Goal: Task Accomplishment & Management: Manage account settings

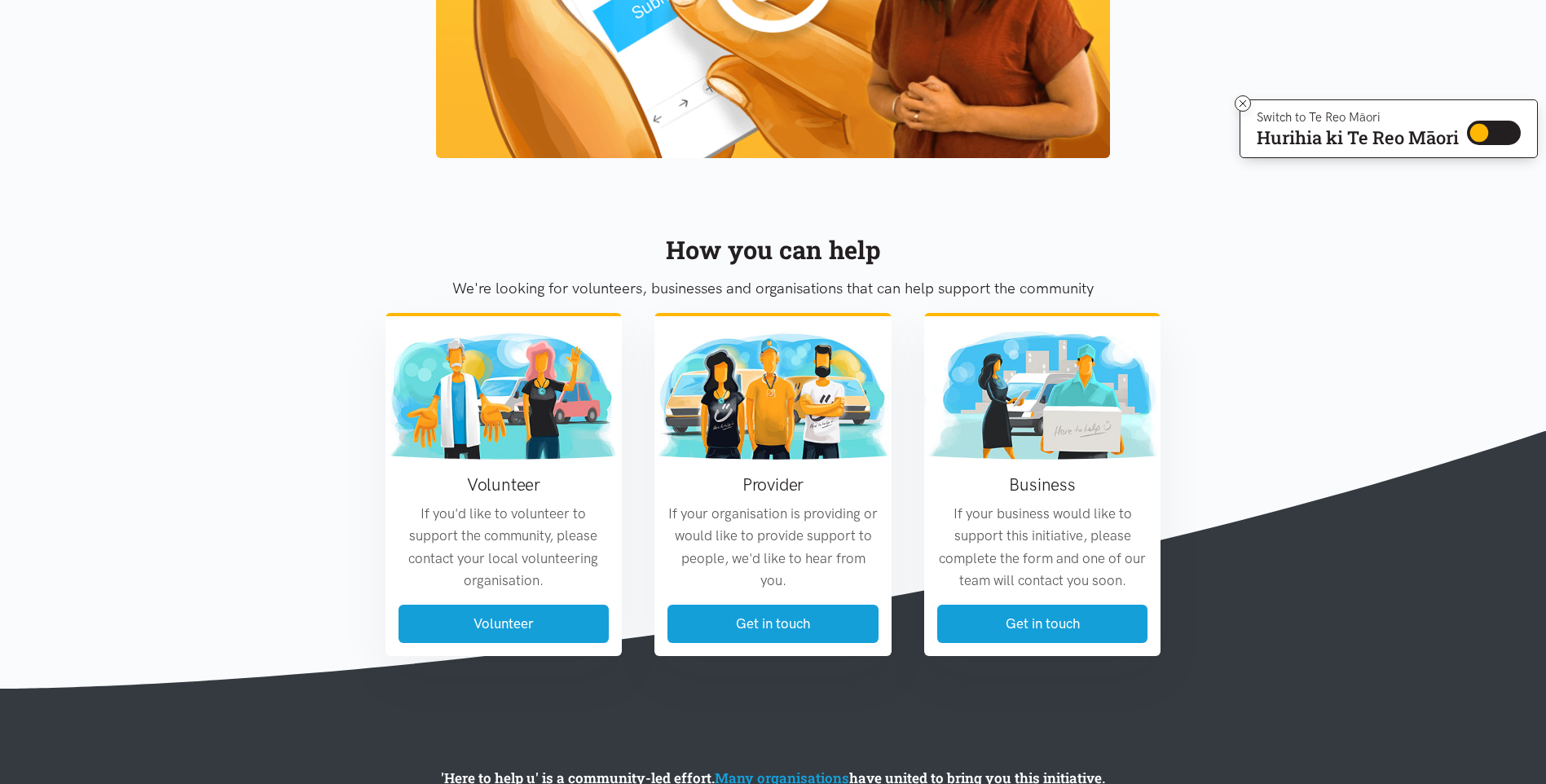
scroll to position [1837, 0]
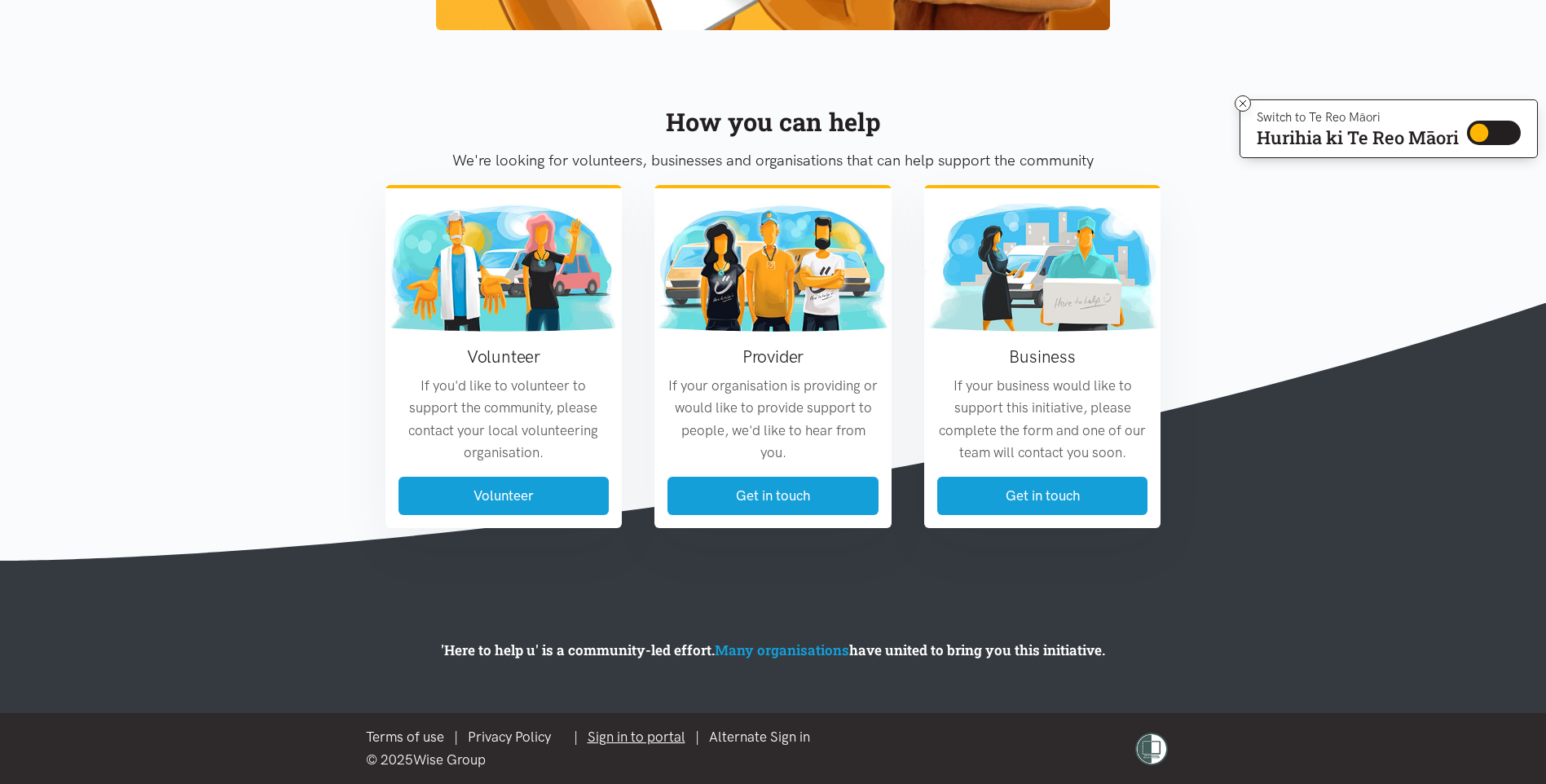
click at [658, 739] on link "Sign in to portal" at bounding box center [636, 737] width 98 height 17
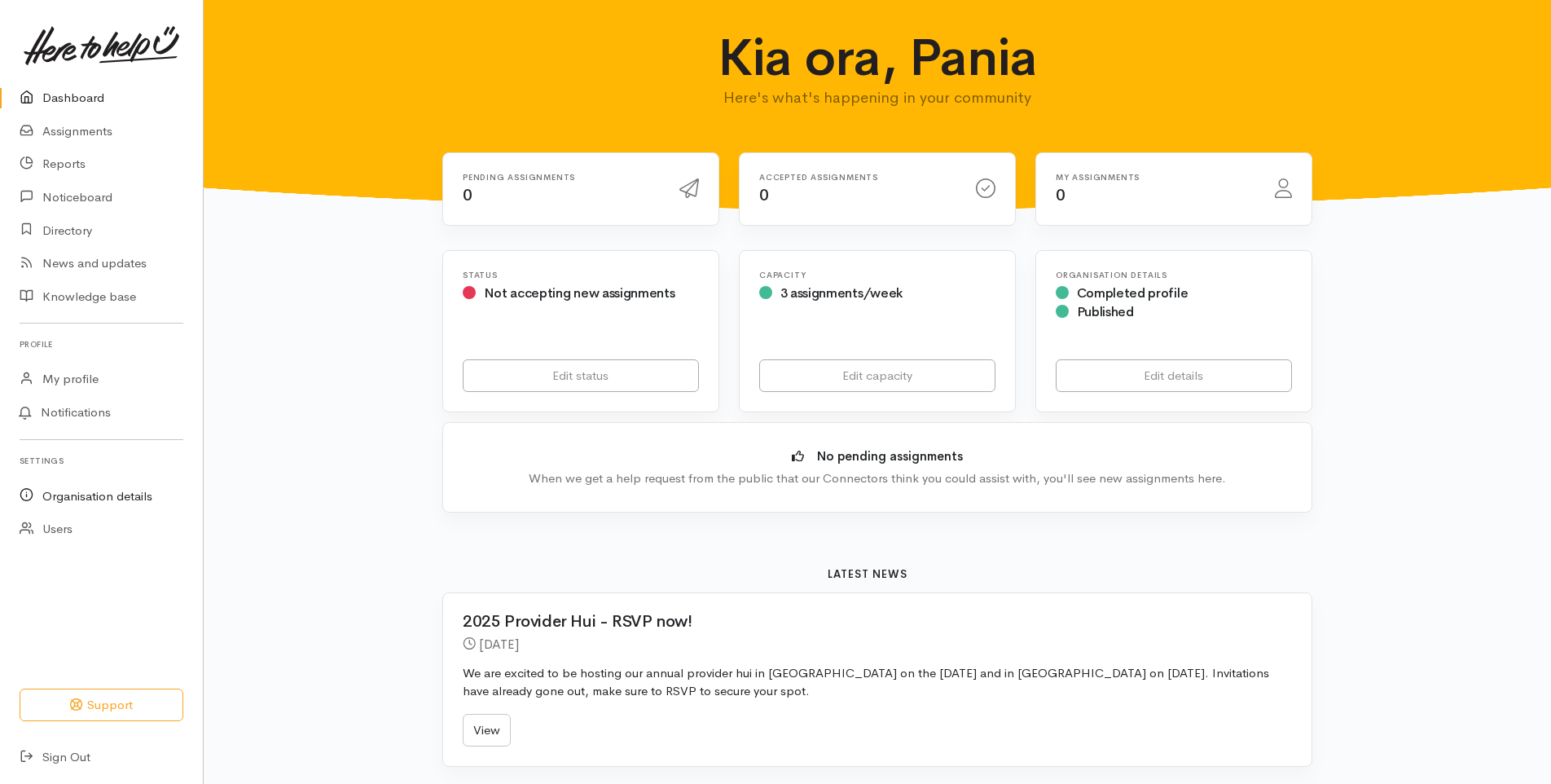
click at [97, 495] on link "Organisation details" at bounding box center [101, 495] width 202 height 33
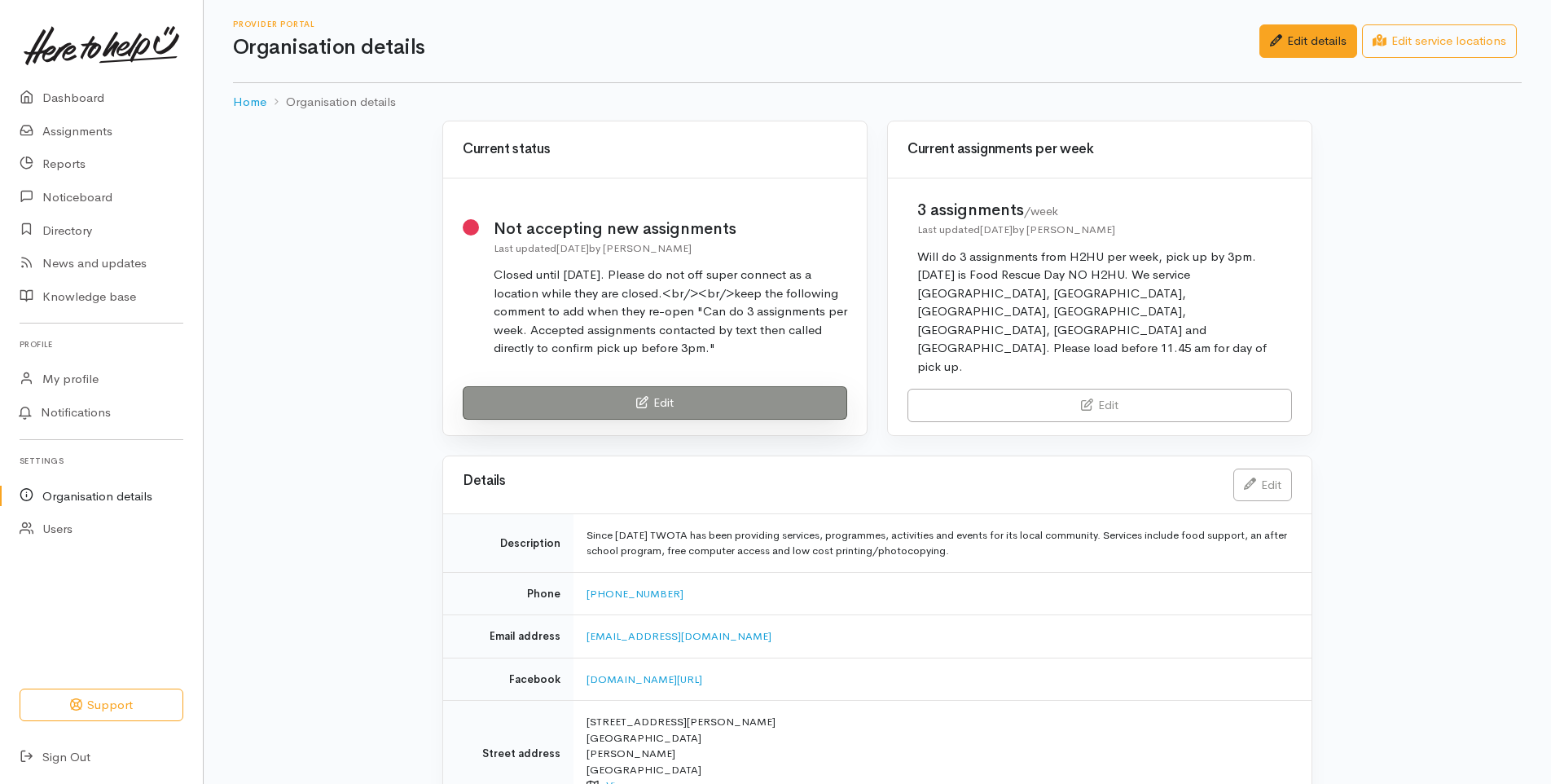
click at [695, 386] on link "Edit" at bounding box center [655, 402] width 384 height 33
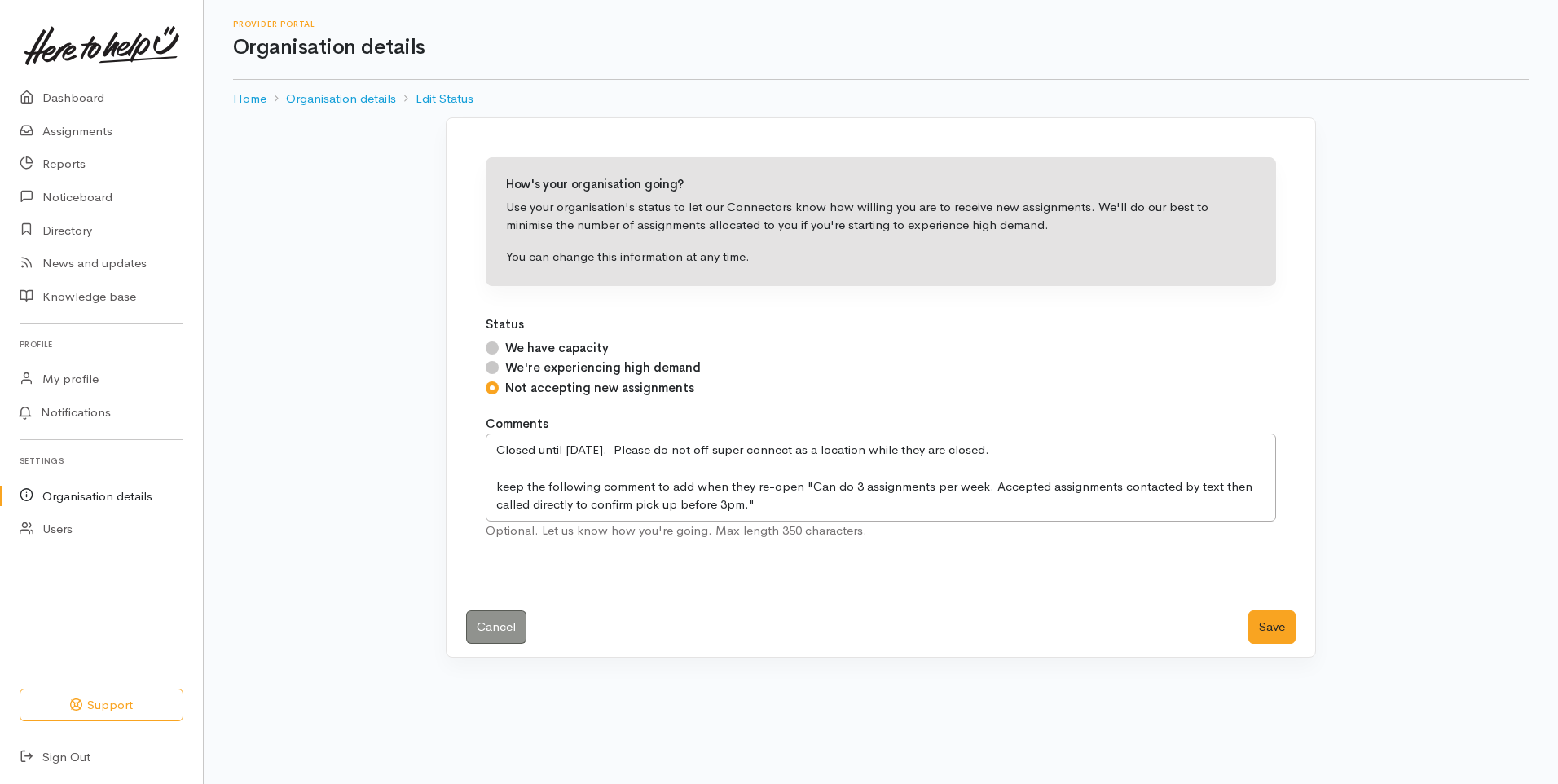
click at [496, 345] on input "We have capacity" at bounding box center [492, 348] width 13 height 13
radio input "true"
drag, startPoint x: 1002, startPoint y: 448, endPoint x: 492, endPoint y: 446, distance: 510.0
click at [493, 446] on textarea "Closed until 29/9/25. Please do not off super connect as a location while they …" at bounding box center [881, 477] width 790 height 88
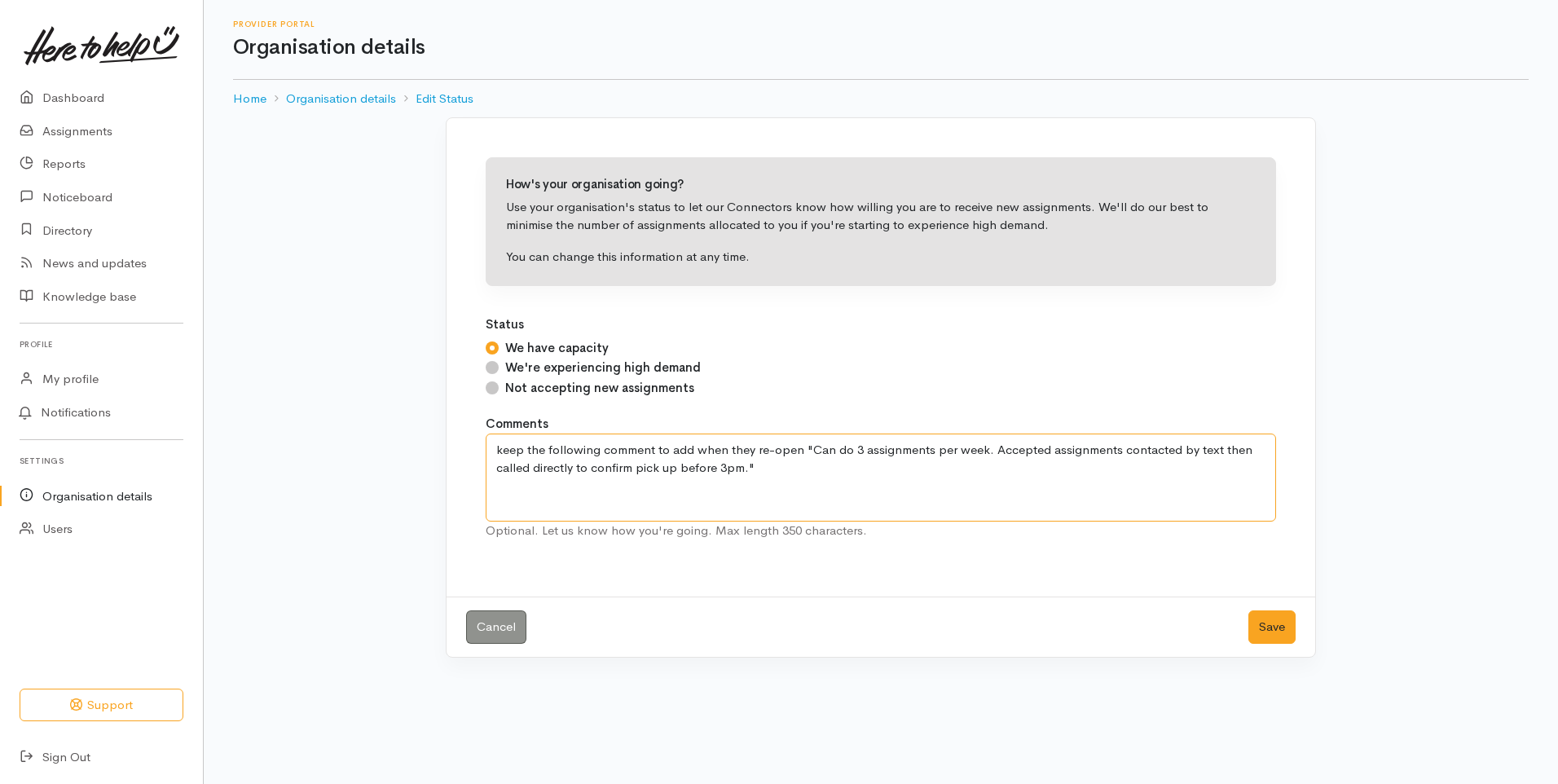
drag, startPoint x: 800, startPoint y: 483, endPoint x: 498, endPoint y: 482, distance: 302.0
click at [498, 482] on textarea "Closed until 29/9/25. Please do not off super connect as a location while they …" at bounding box center [881, 477] width 790 height 88
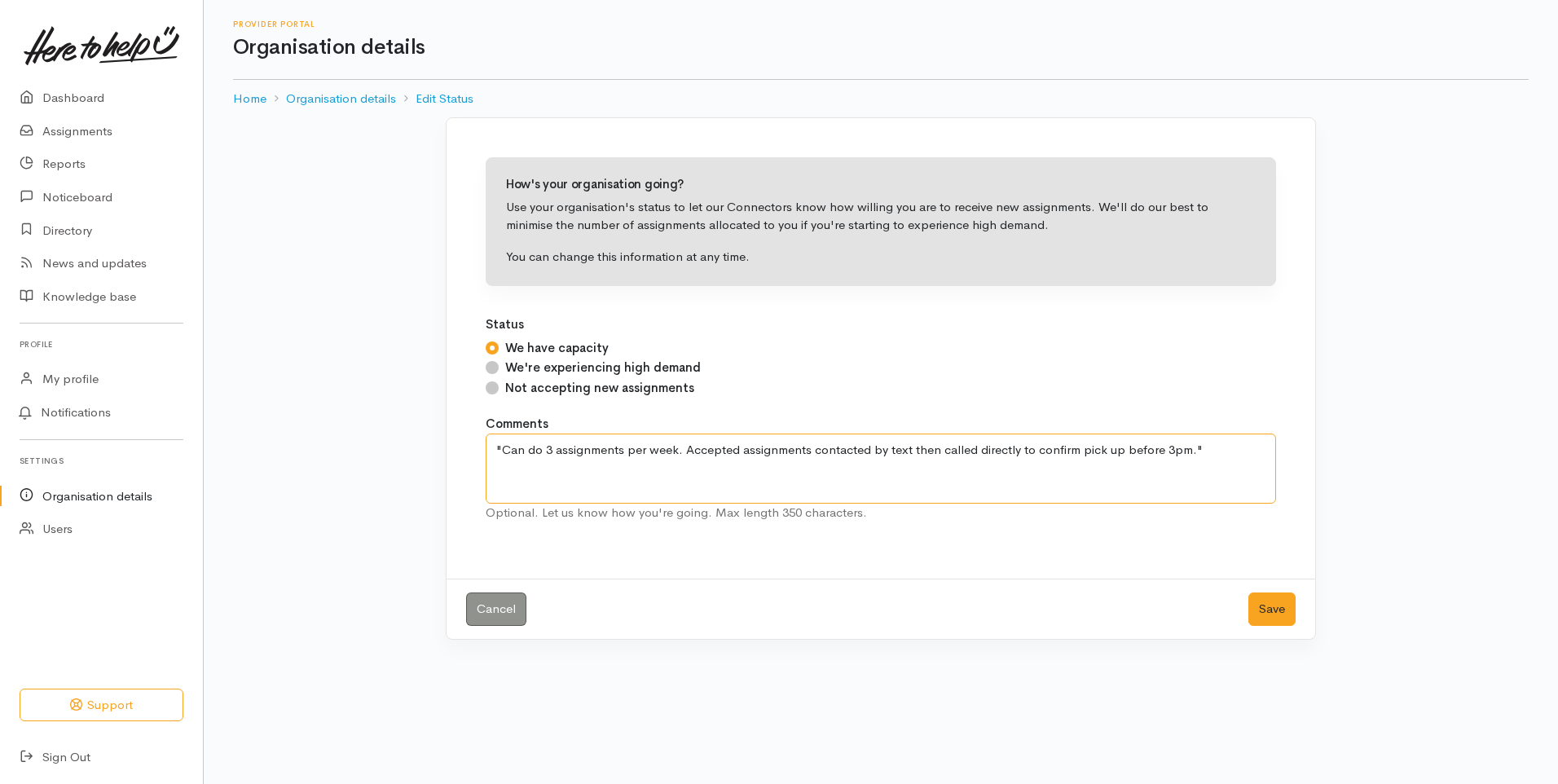
click at [505, 481] on textarea "Closed until 29/9/25. Please do not off super connect as a location while they …" at bounding box center [881, 468] width 790 height 70
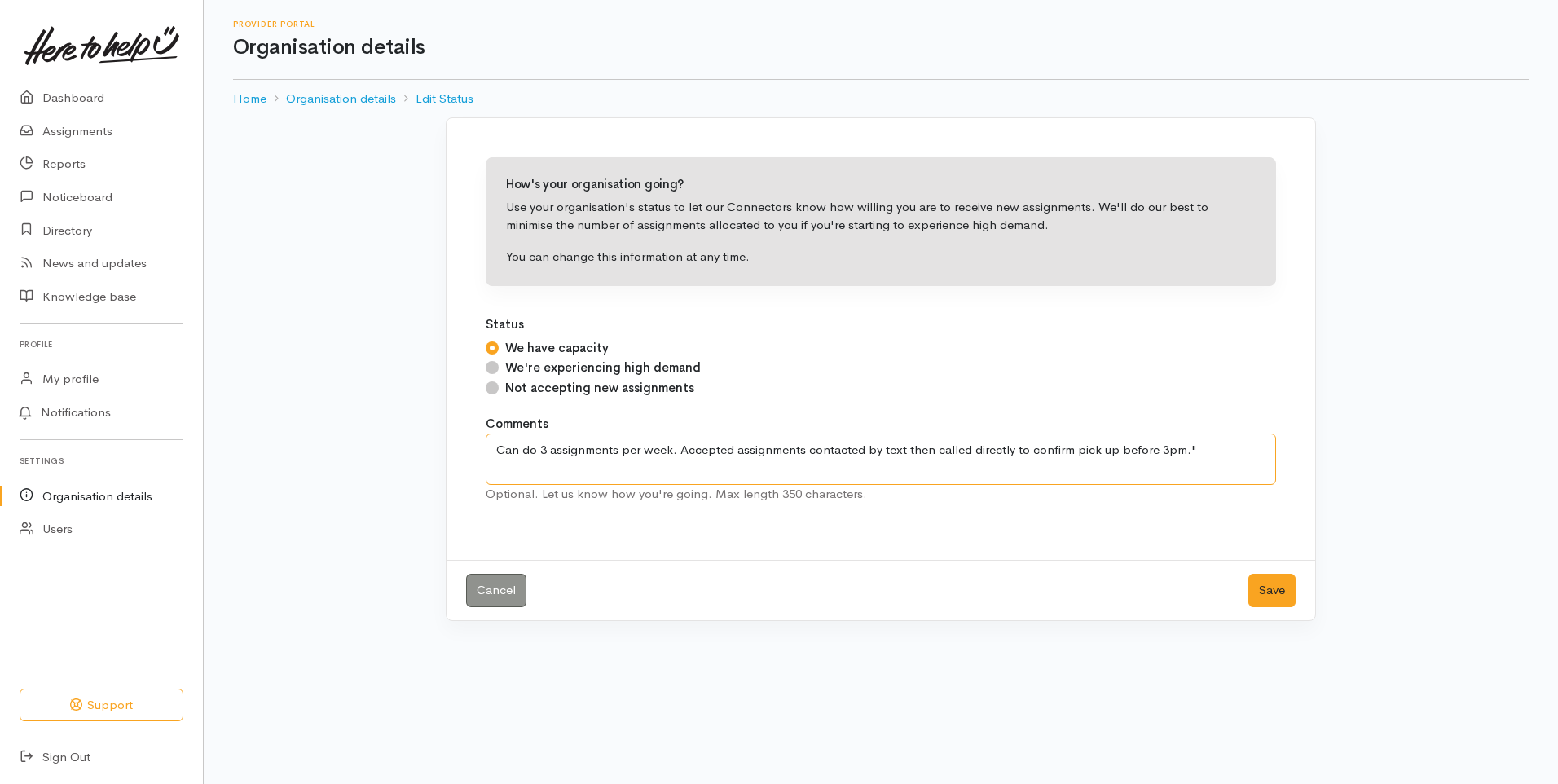
click at [1204, 449] on textarea "Closed until 29/9/25. Please do not off super connect as a location while they …" at bounding box center [881, 459] width 790 height 51
type textarea "Can do 3 assignments per week. Accepted assignments contacted by text then call…"
click at [1263, 588] on button "Save" at bounding box center [1272, 590] width 47 height 33
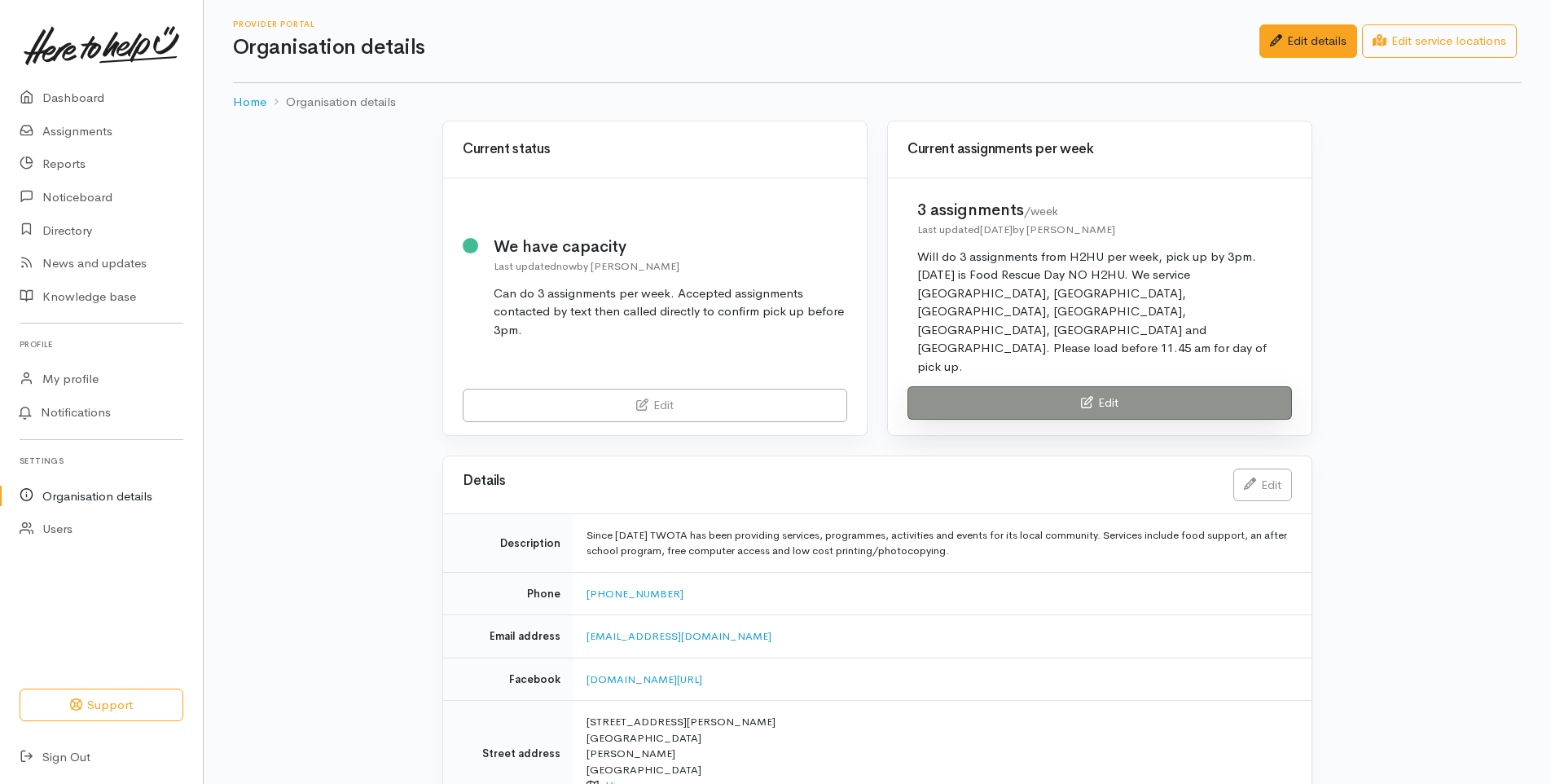
click at [1164, 386] on link "Edit" at bounding box center [1100, 402] width 384 height 33
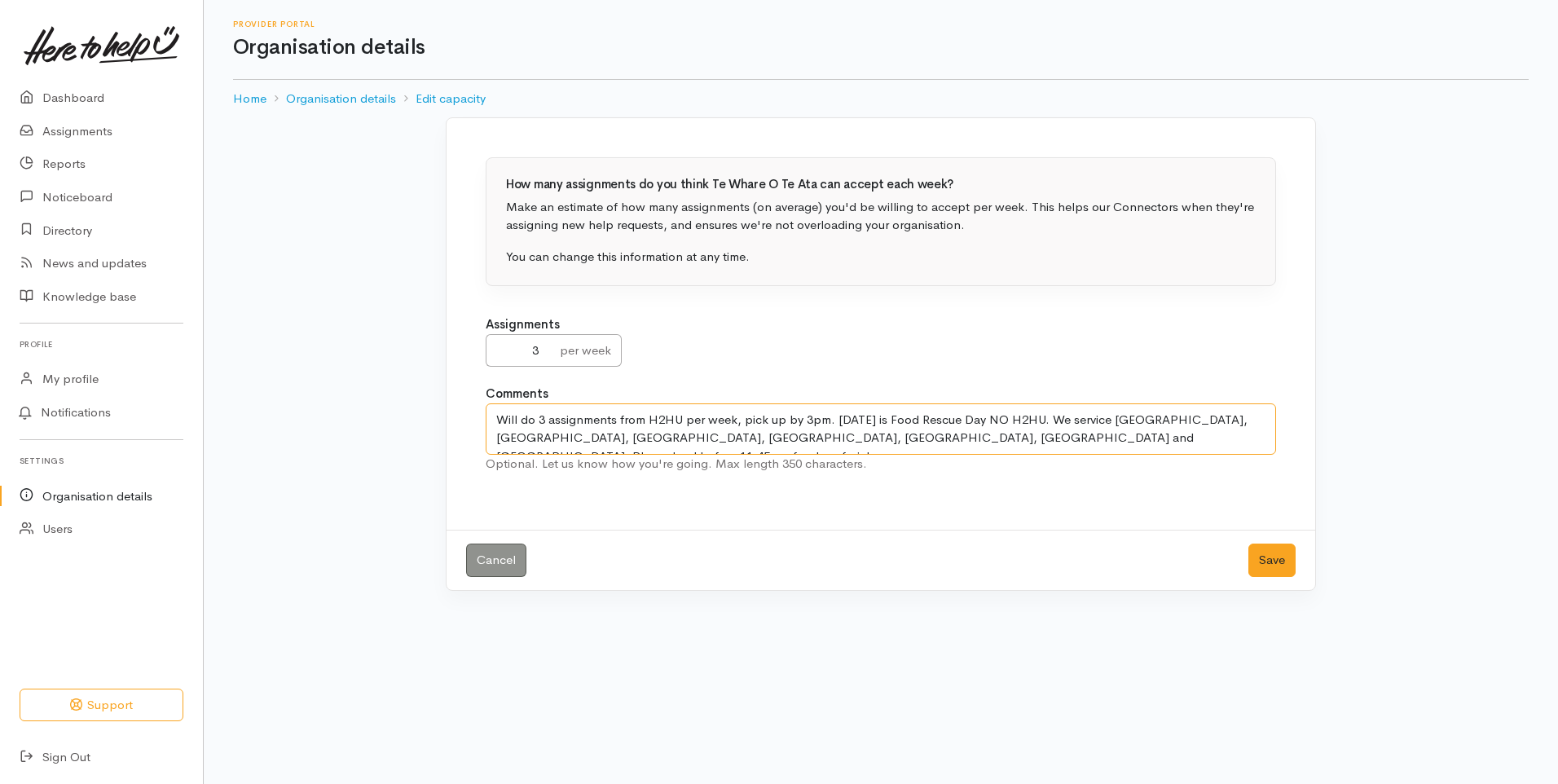
click at [734, 421] on textarea "Will do 3 assignments from H2HU per week, pick up by 3pm. [DATE] is Food Rescue…" at bounding box center [881, 429] width 790 height 51
drag, startPoint x: 707, startPoint y: 417, endPoint x: 736, endPoint y: 418, distance: 29.0
click at [736, 418] on textarea "Will do 3 assignments from H2HU per week, pick up by 3pm. [DATE] is Food Rescue…" at bounding box center [881, 429] width 790 height 51
drag, startPoint x: 723, startPoint y: 430, endPoint x: 708, endPoint y: 417, distance: 19.8
click at [708, 417] on textarea "Will do 3 assignments from H2HU per week, pick up by 3pm. [DATE] is Food Rescue…" at bounding box center [881, 429] width 790 height 51
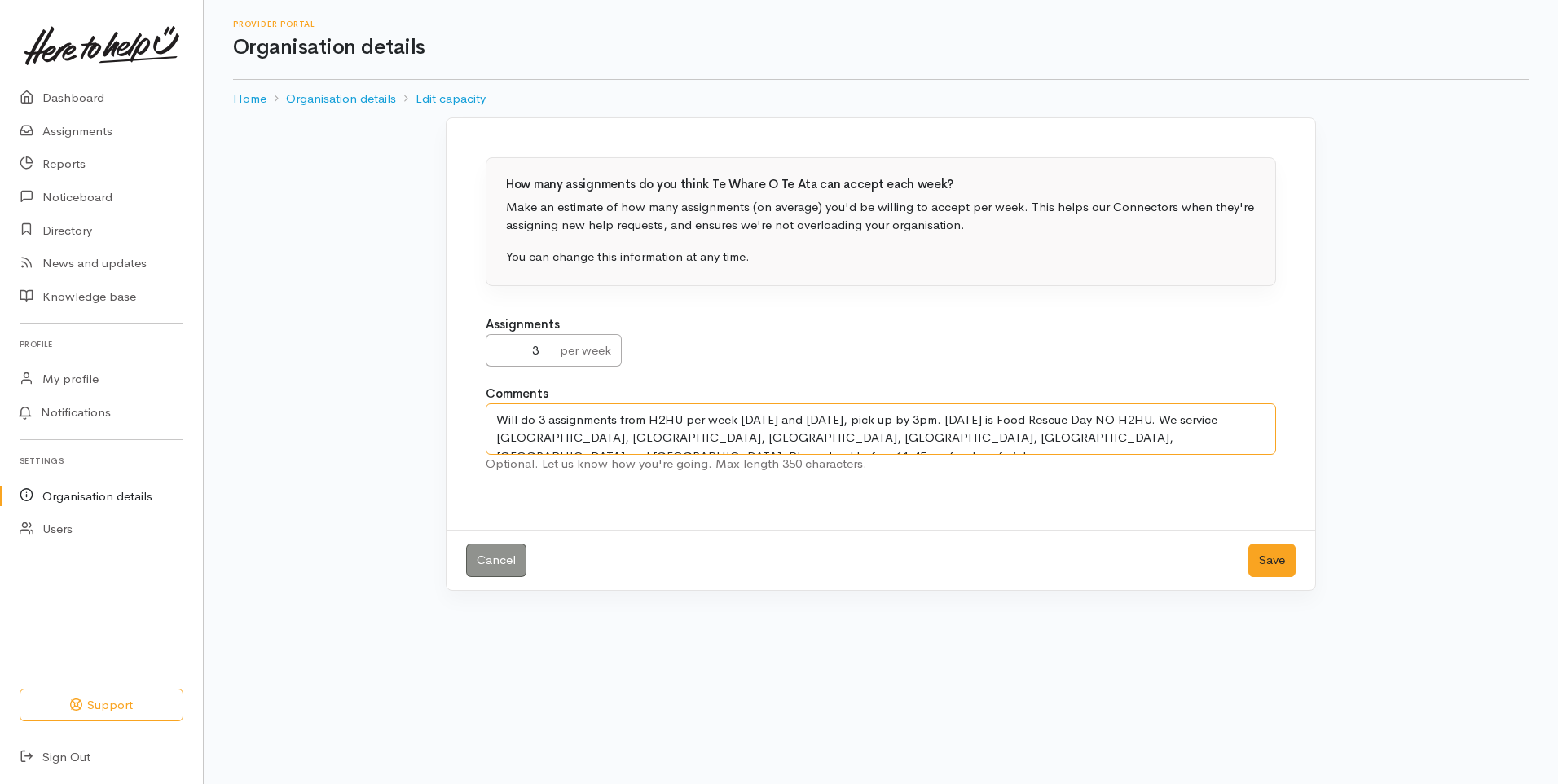
drag, startPoint x: 708, startPoint y: 417, endPoint x: 737, endPoint y: 418, distance: 29.0
click at [737, 418] on textarea "Will do 3 assignments from H2HU per week, pick up by 3pm. Wednesday is Food Res…" at bounding box center [881, 429] width 790 height 51
drag, startPoint x: 736, startPoint y: 421, endPoint x: 845, endPoint y: 327, distance: 143.9
click at [845, 327] on div "Assignments 3 per week" at bounding box center [881, 341] width 790 height 51
click at [752, 420] on textarea "Will do 3 assignments from H2HU per week, pick up by 3pm. Wednesday is Food Res…" at bounding box center [881, 429] width 790 height 51
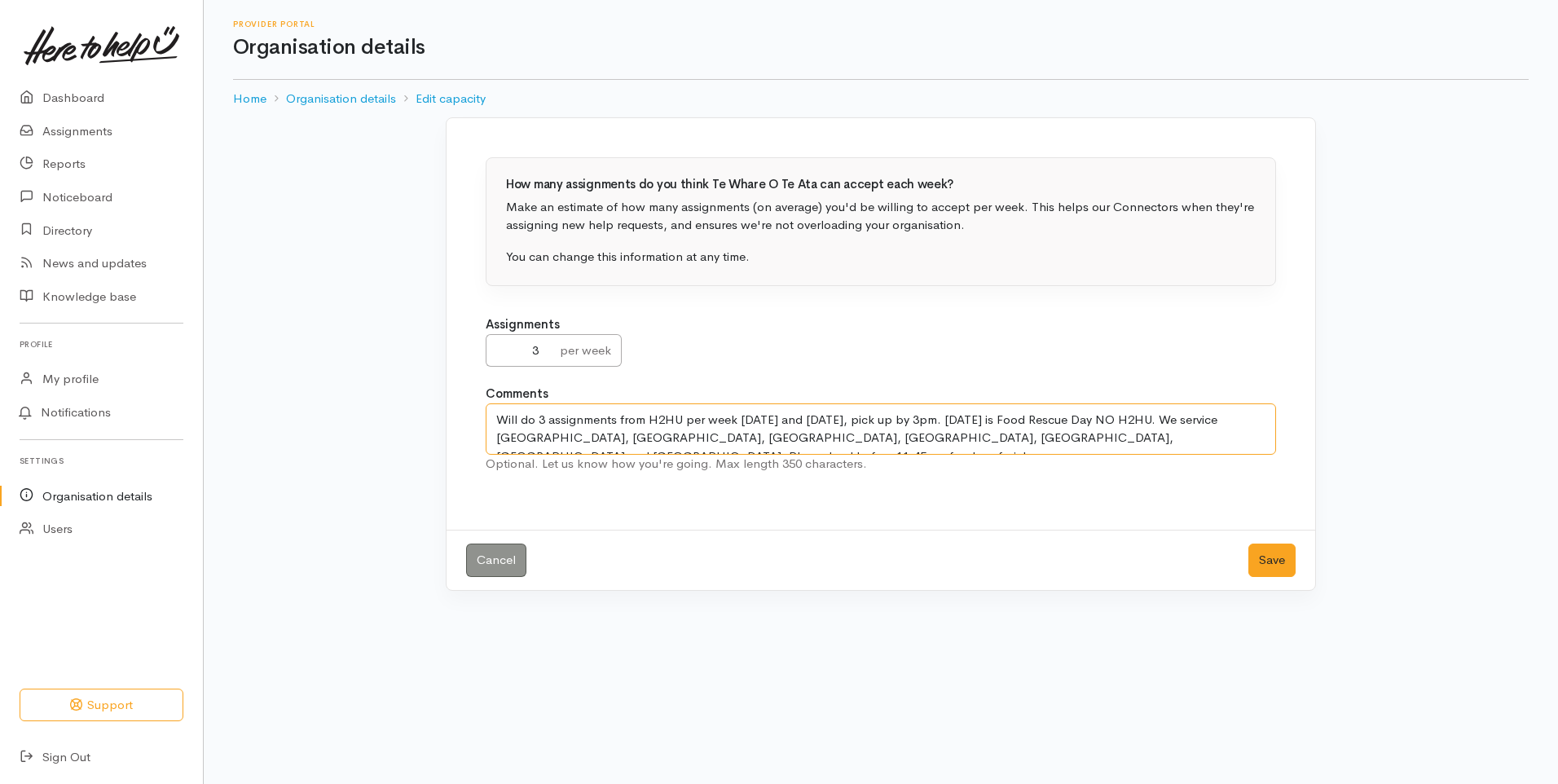
click at [740, 419] on textarea "Will do 3 assignments from H2HU per week, pick up by 3pm. Wednesday is Food Res…" at bounding box center [881, 429] width 790 height 51
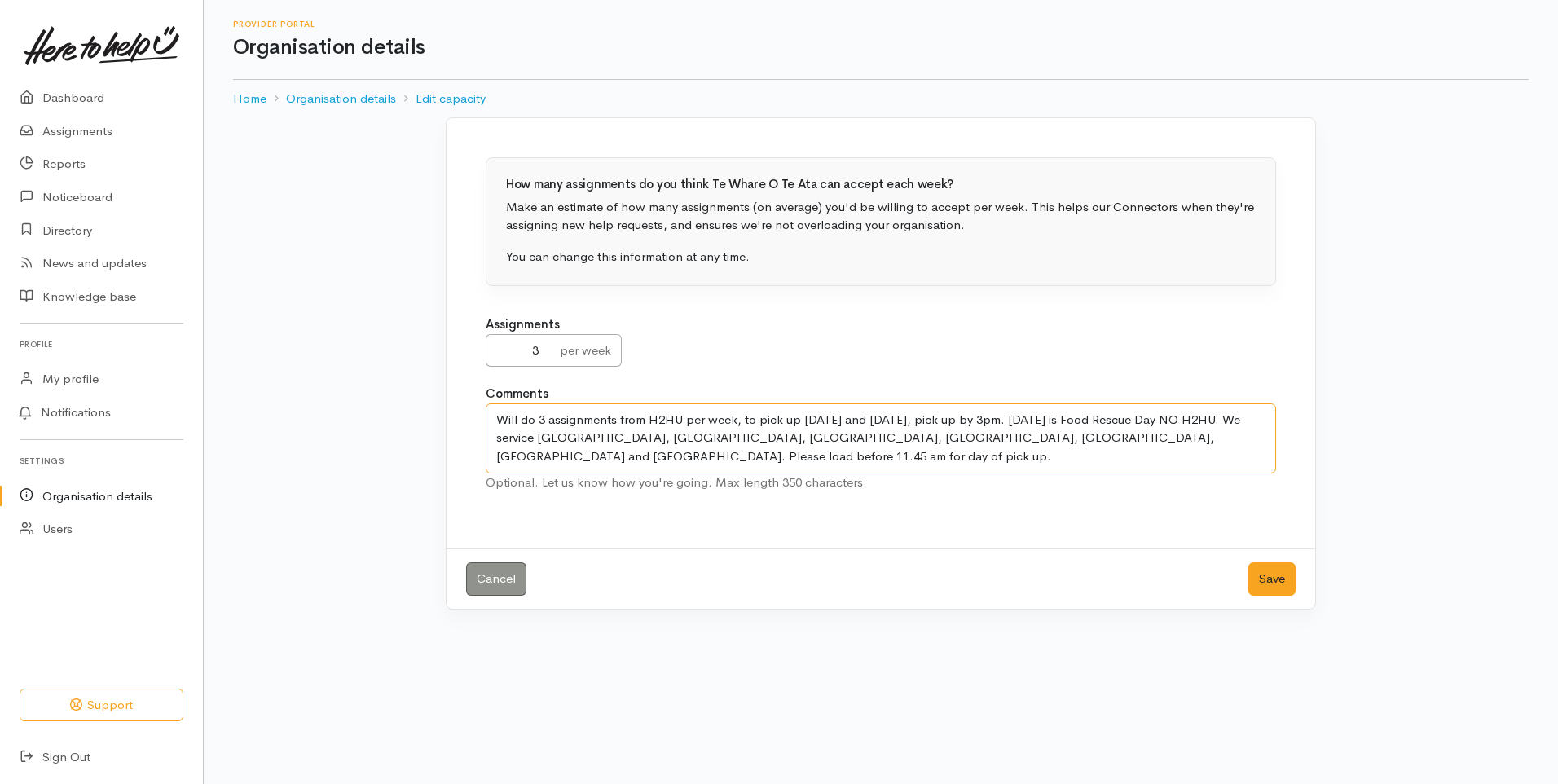
click at [972, 417] on textarea "Will do 3 assignments from H2HU per week, pick up by 3pm. Wednesday is Food Res…" at bounding box center [881, 438] width 790 height 70
type textarea "Will do 3 assignments from H2HU per week, to pick up on Monday and Friday, by 3…"
click at [1272, 576] on button "Save" at bounding box center [1272, 578] width 47 height 33
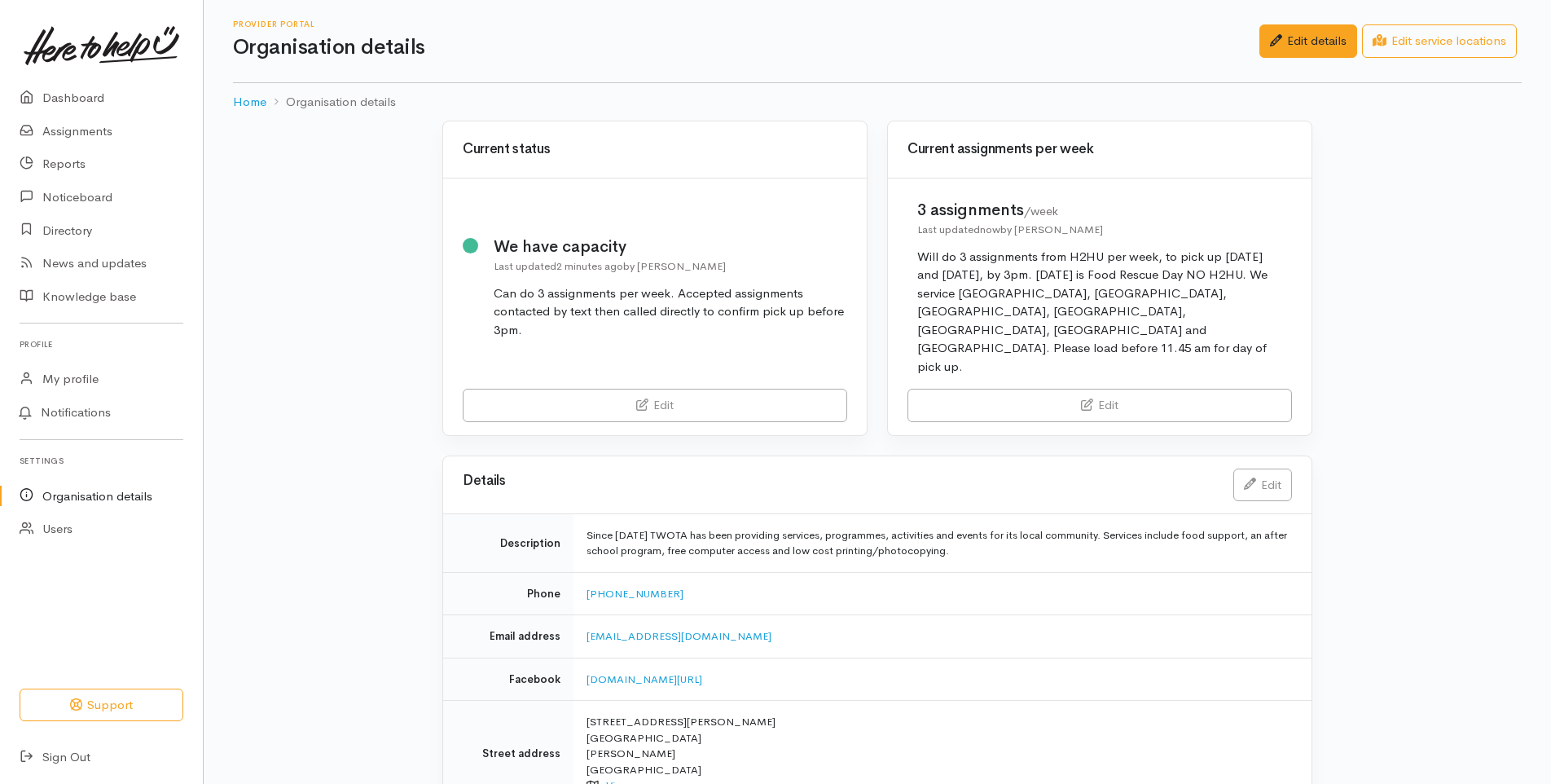
click at [668, 285] on div "Can do 3 assignments per week. Accepted assignments contacted by text then call…" at bounding box center [671, 312] width 354 height 56
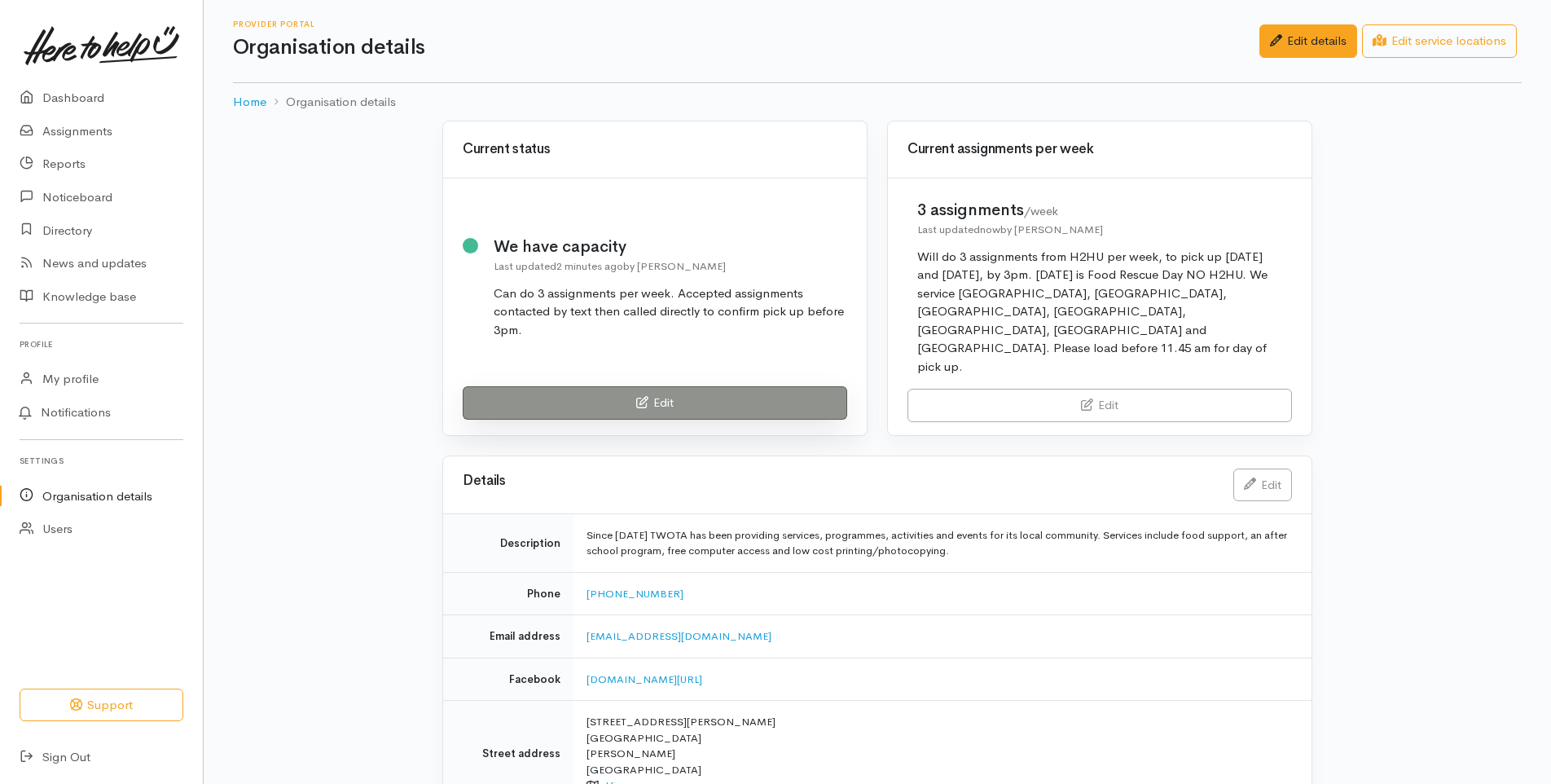
click at [704, 386] on link "Edit" at bounding box center [655, 402] width 384 height 33
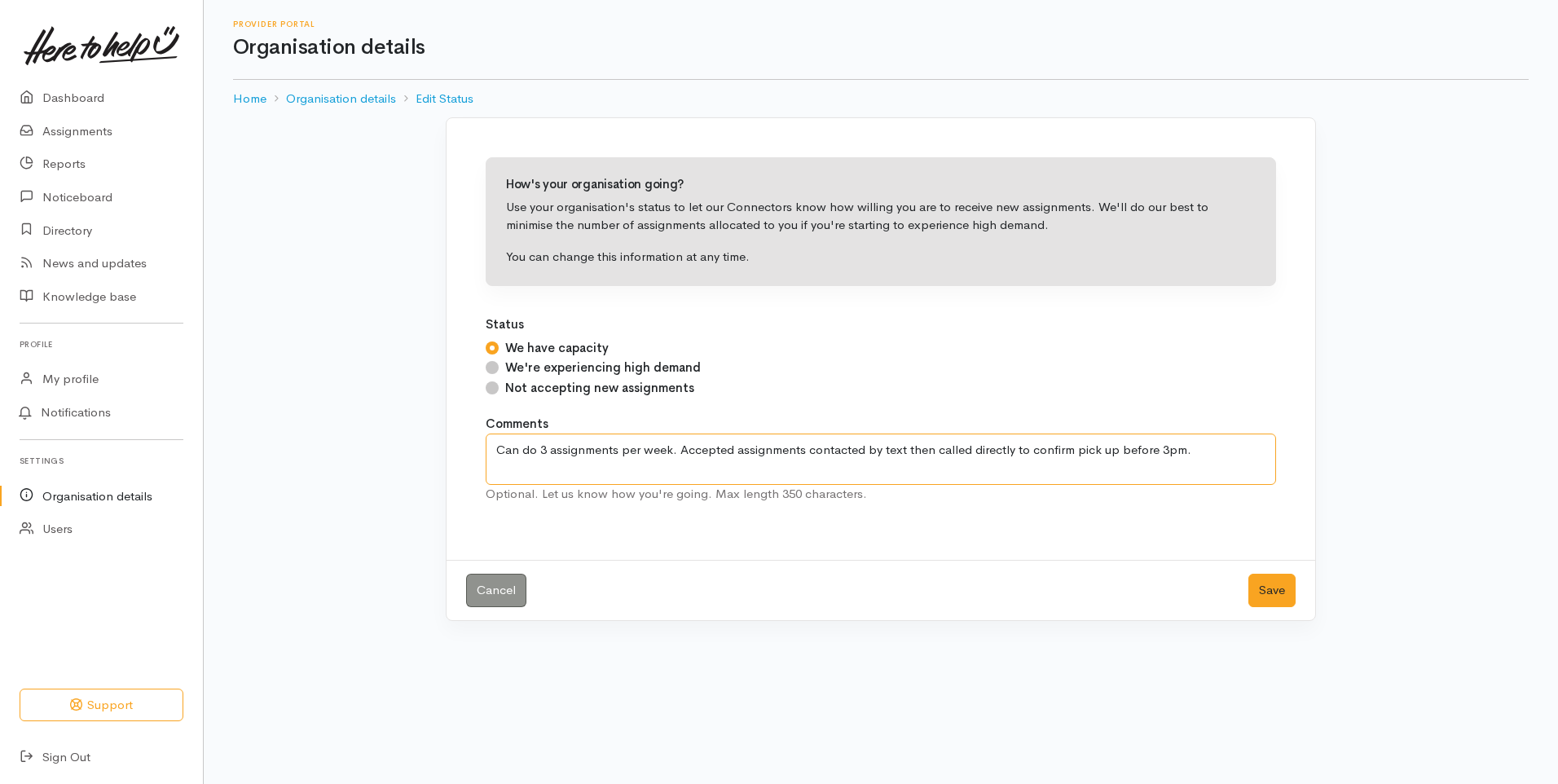
click at [803, 450] on textarea "Can do 3 assignments per week. Accepted assignments contacted by text then call…" at bounding box center [881, 459] width 790 height 51
click at [1117, 448] on textarea "Can do 3 assignments per week. Accepted assignments contacted by text then call…" at bounding box center [881, 459] width 790 height 51
type textarea "Can do 3 assignments per week. Accepted assignments contacted by text then call…"
click at [1280, 583] on button "Save" at bounding box center [1272, 590] width 47 height 33
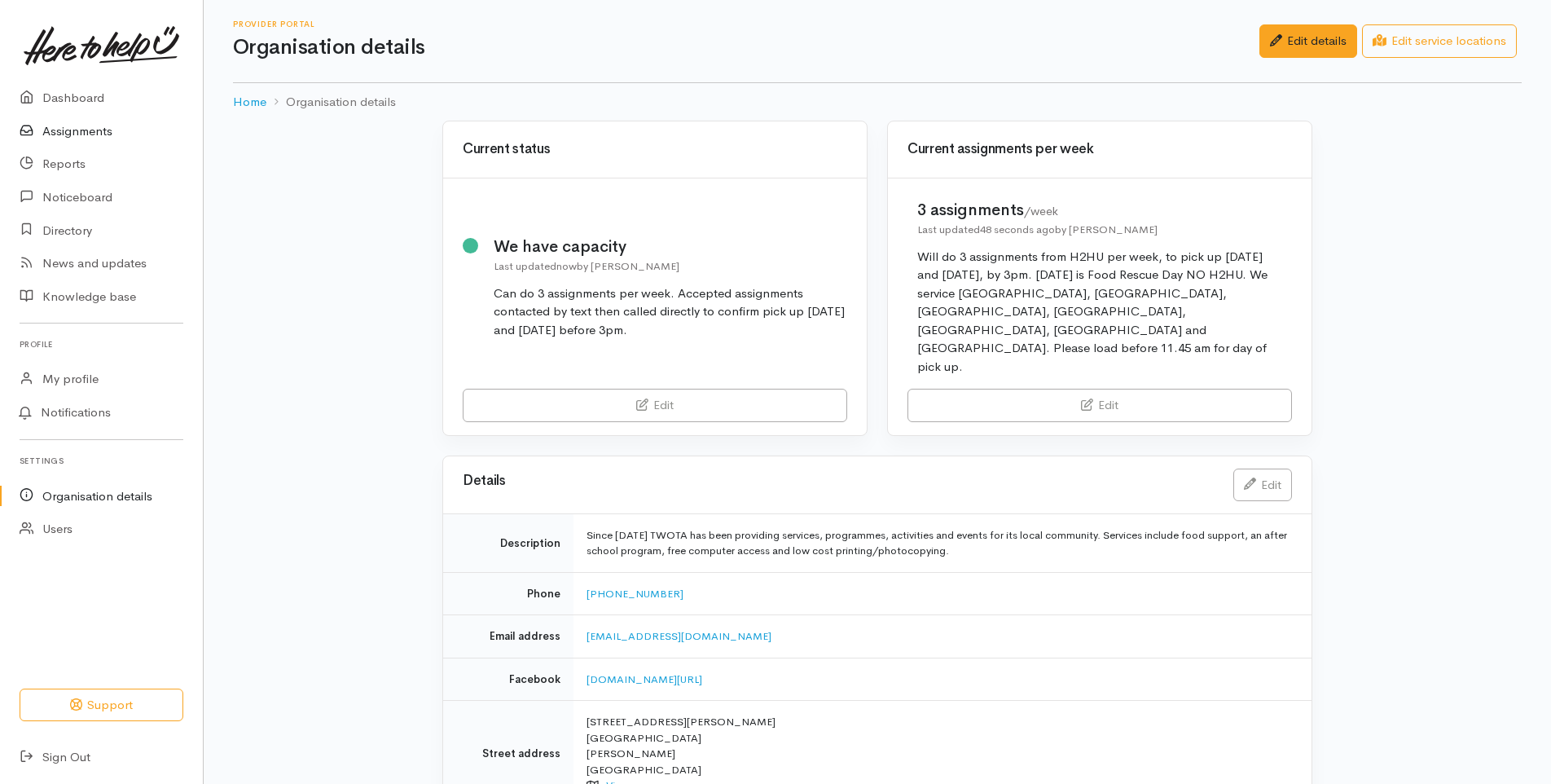
click at [81, 129] on link "Assignments" at bounding box center [101, 131] width 202 height 33
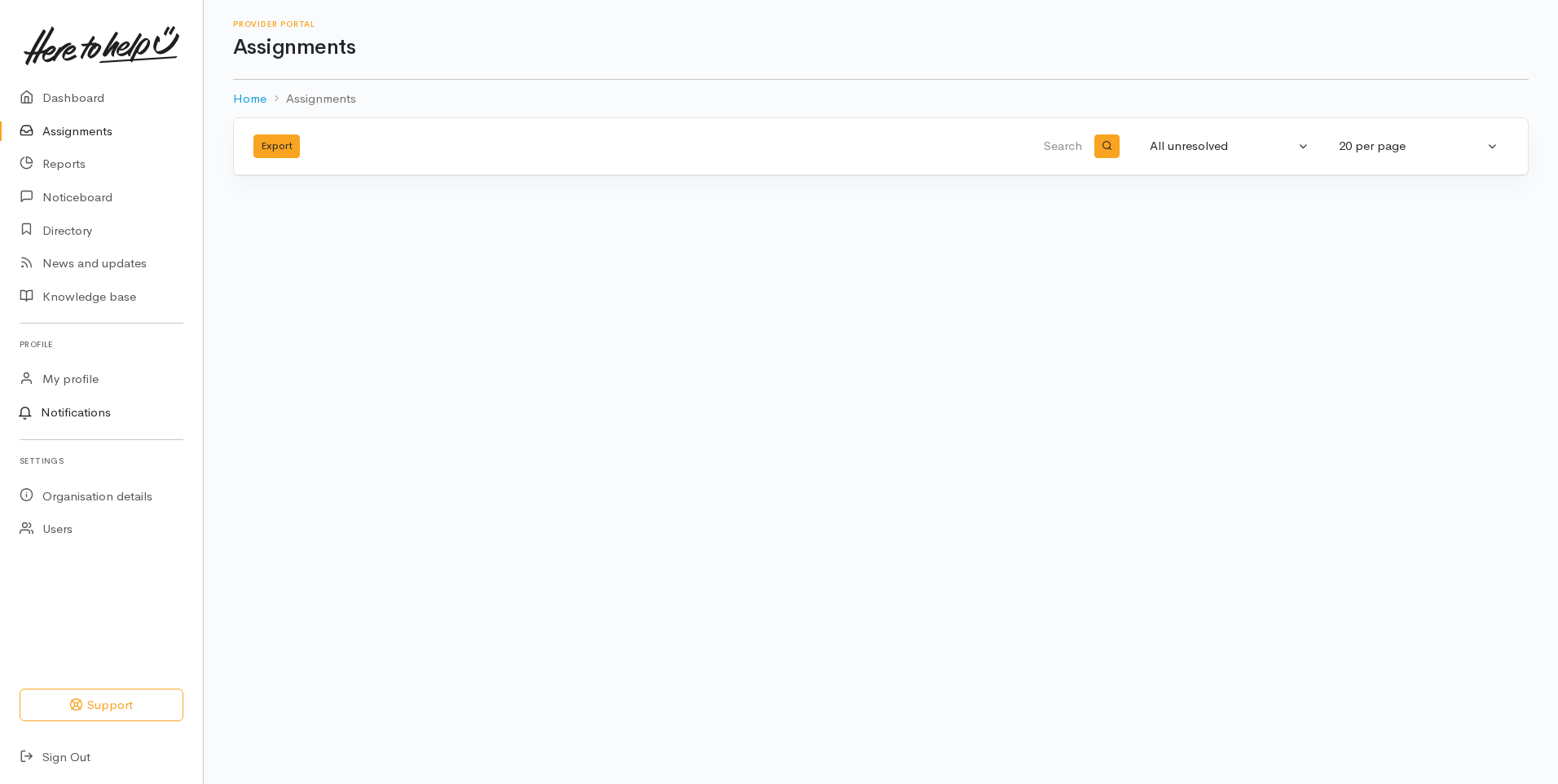
click at [81, 412] on link "Notifications" at bounding box center [99, 412] width 208 height 34
click at [519, 285] on div at bounding box center [779, 392] width 1558 height 784
click at [81, 494] on link "Organisation details" at bounding box center [101, 495] width 203 height 33
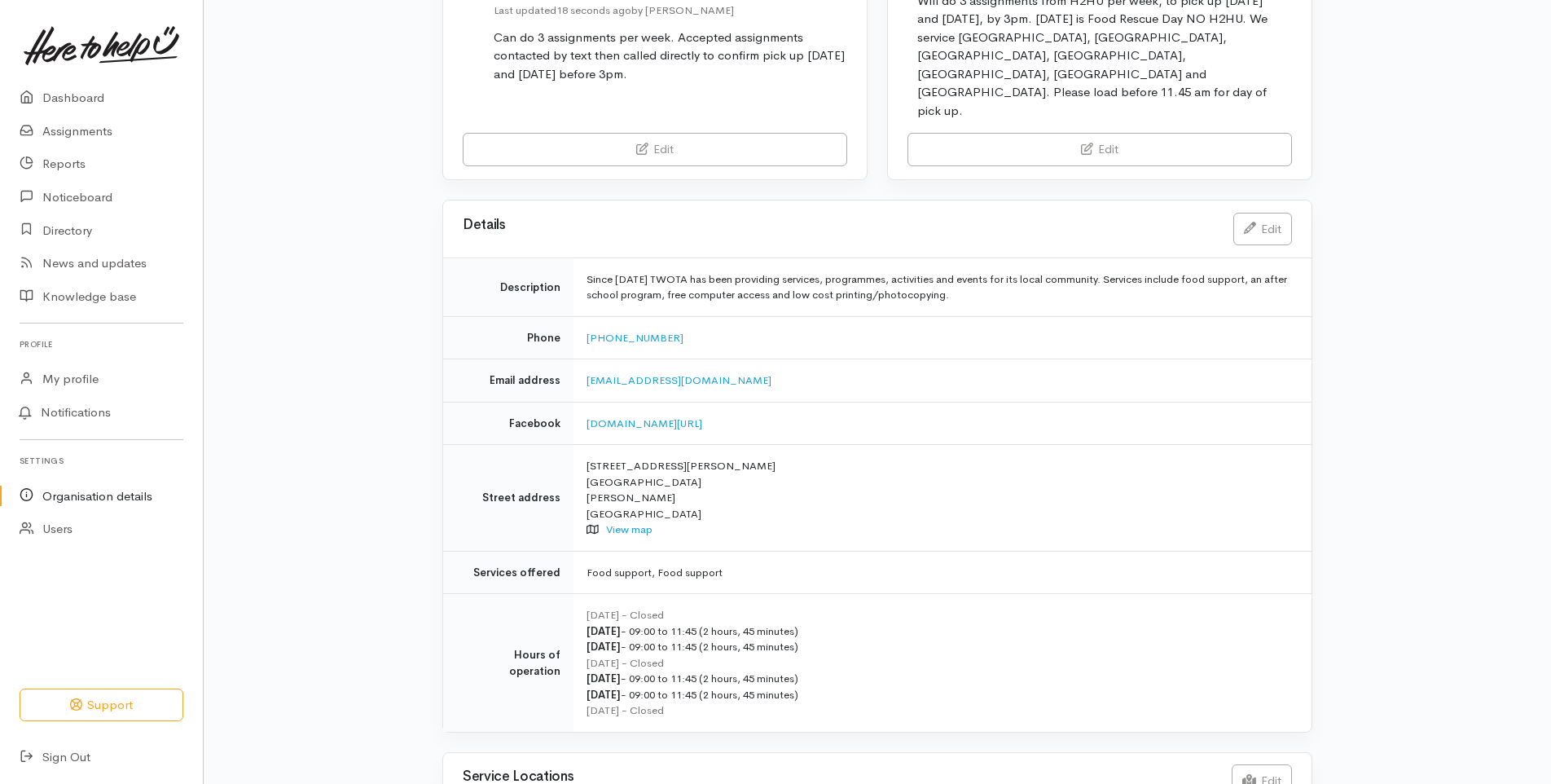
scroll to position [226, 0]
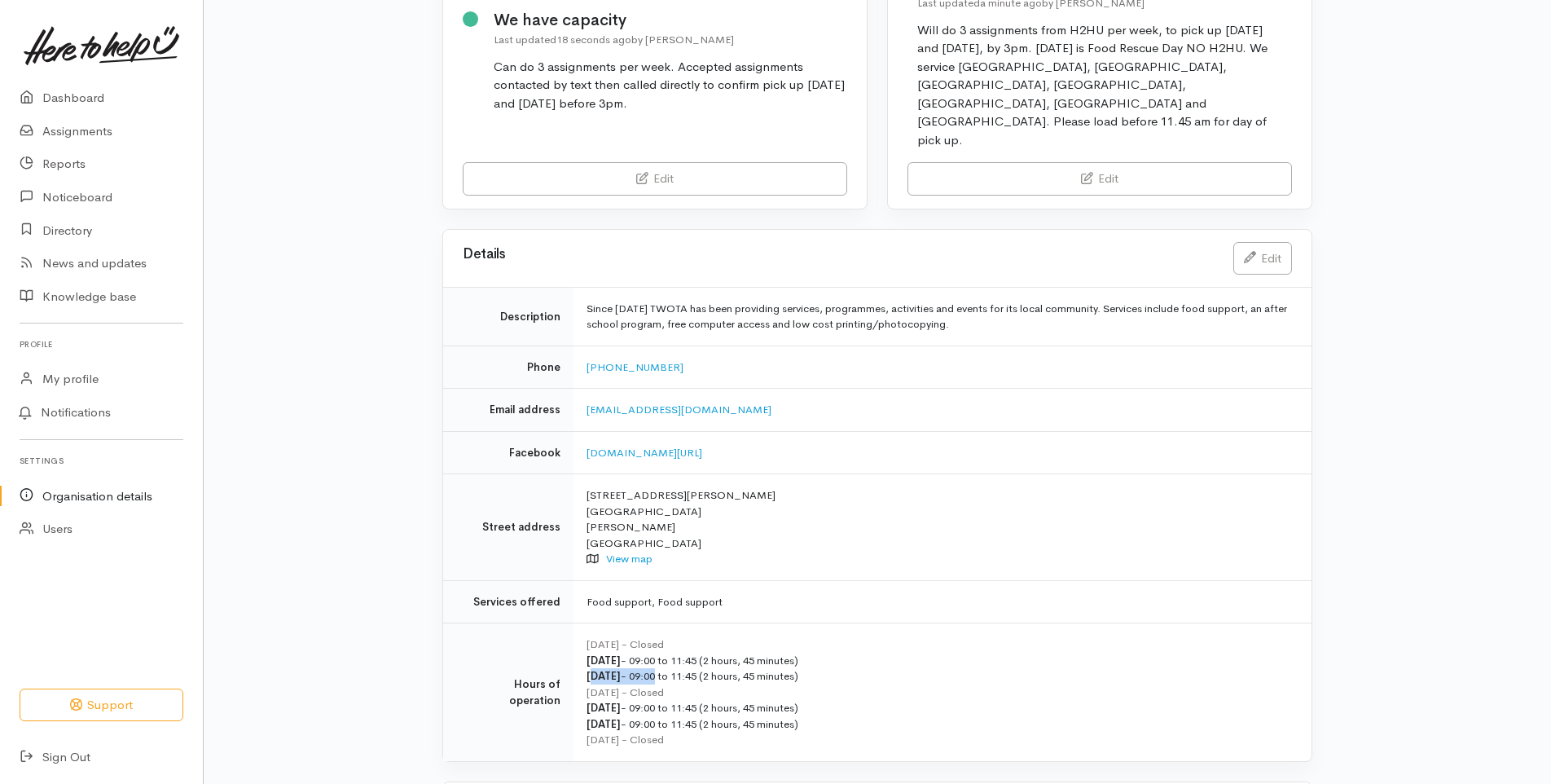
drag, startPoint x: 589, startPoint y: 640, endPoint x: 659, endPoint y: 643, distance: 70.1
click at [659, 668] on div "[DATE] - 09:00 to 11:45 (2 hours, 45 minutes)" at bounding box center [939, 676] width 705 height 17
drag, startPoint x: 659, startPoint y: 643, endPoint x: 586, endPoint y: 639, distance: 73.1
click at [586, 639] on td "[DATE] - Closed [DATE] - 09:00 to 11:45 (2 hours, 45 minutes) [DATE] - 09:00 to…" at bounding box center [943, 692] width 739 height 138
click at [590, 669] on b "[DATE]" at bounding box center [603, 675] width 34 height 14
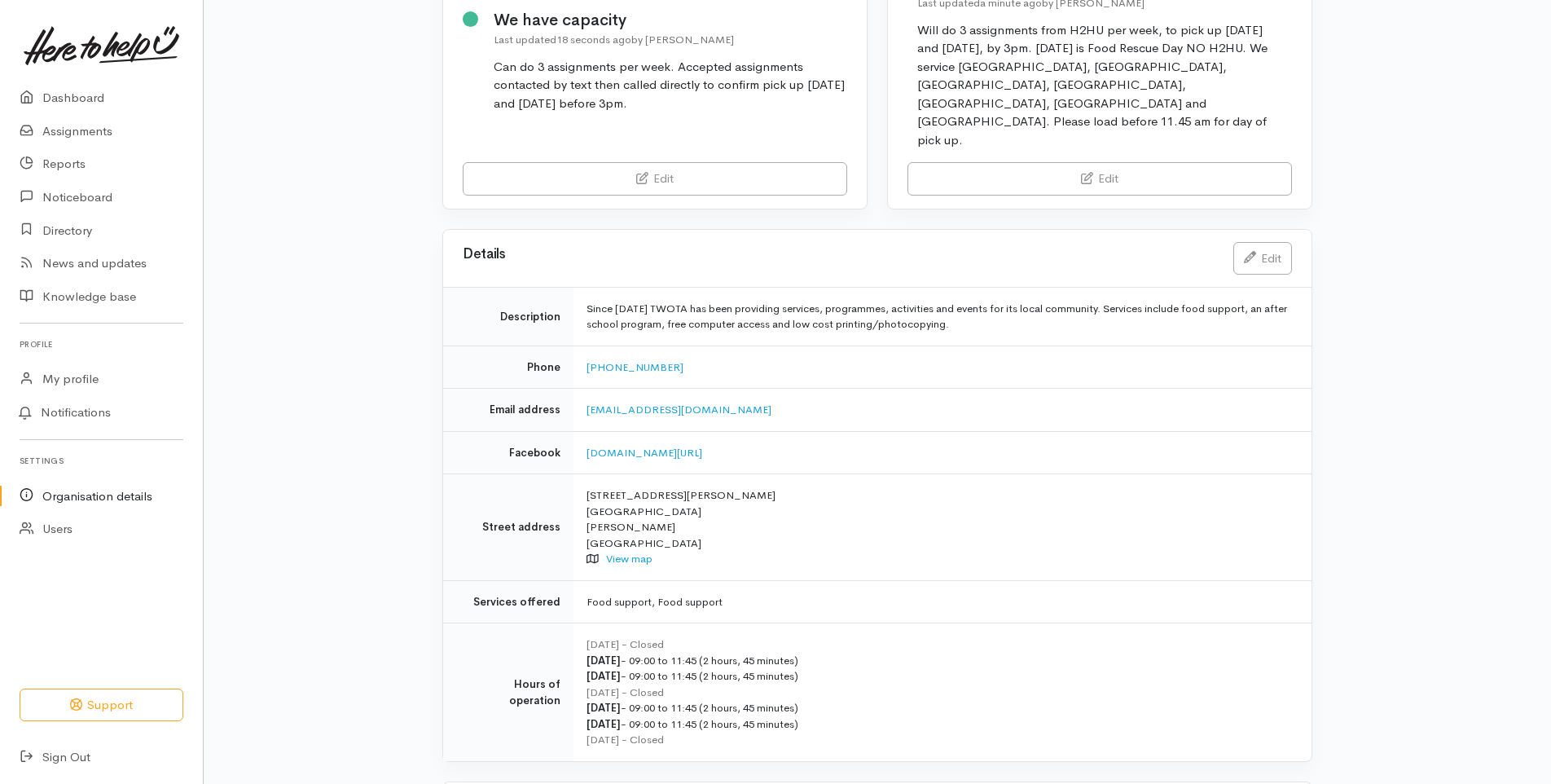
click at [586, 637] on td "Sunday - Closed Monday - 09:00 to 11:45 (2 hours, 45 minutes) Tuesday - 09:00 t…" at bounding box center [943, 692] width 739 height 138
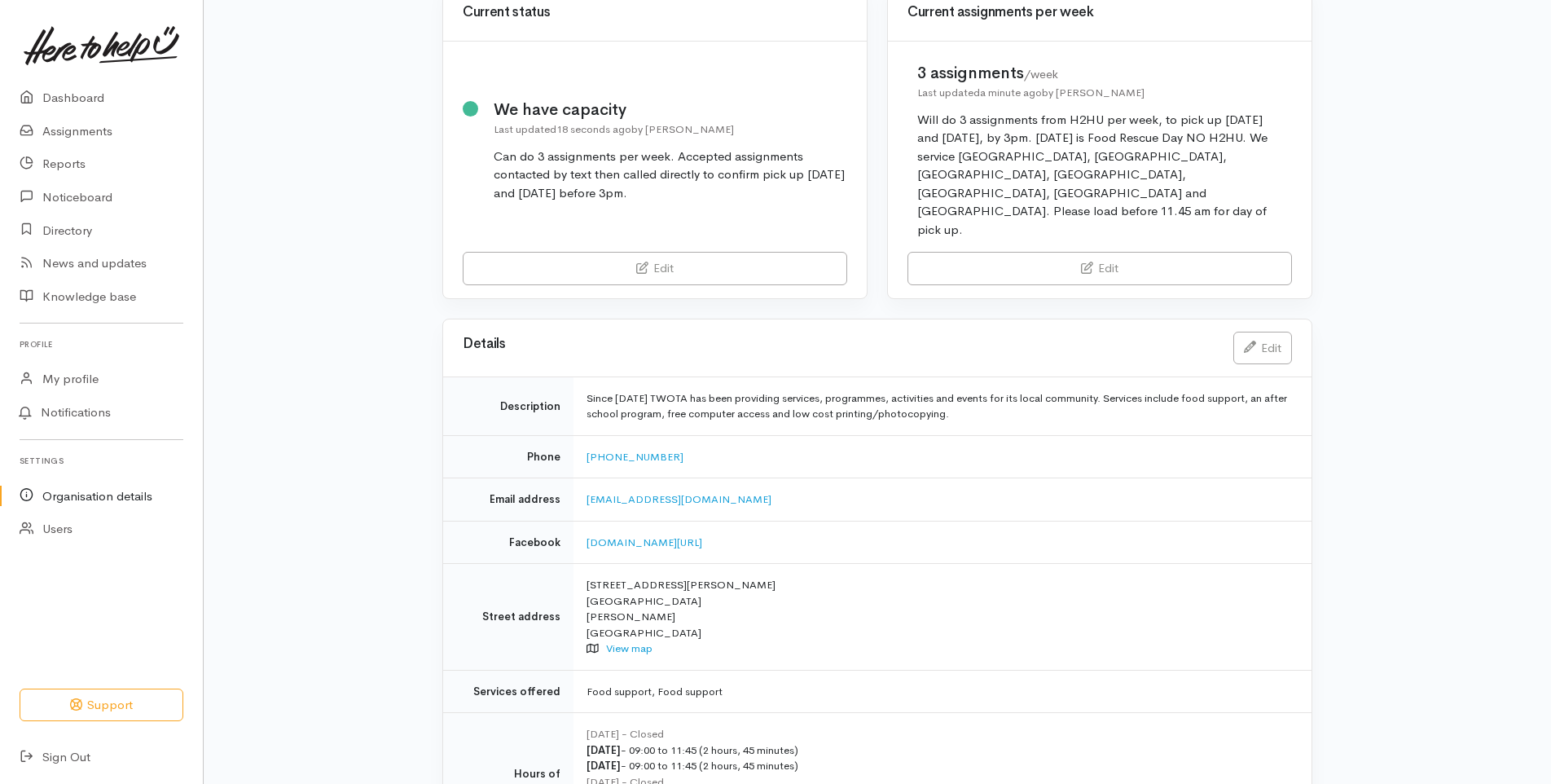
scroll to position [0, 0]
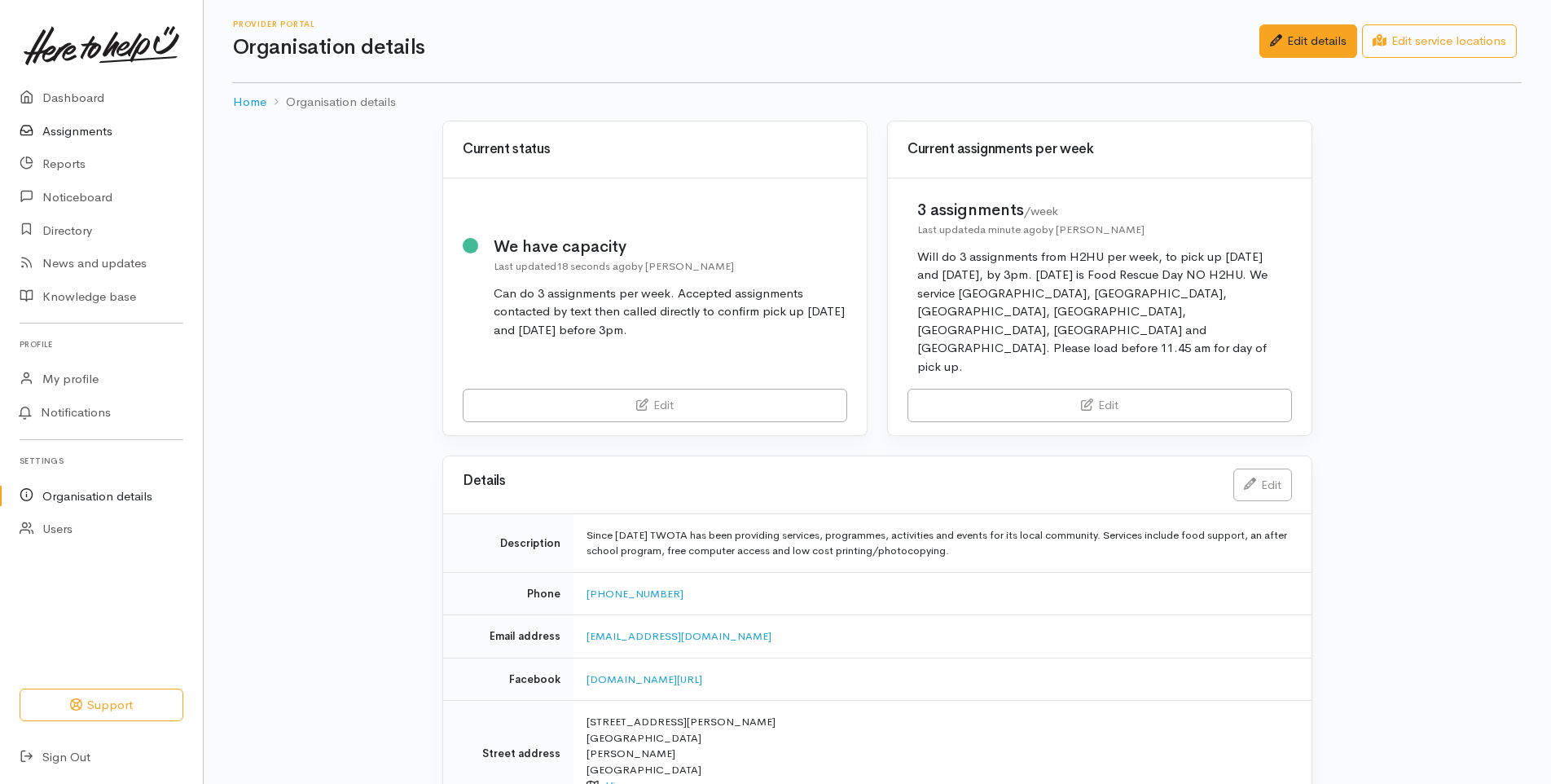
click at [94, 131] on link "Assignments" at bounding box center [101, 131] width 202 height 33
